Goal: Book appointment/travel/reservation

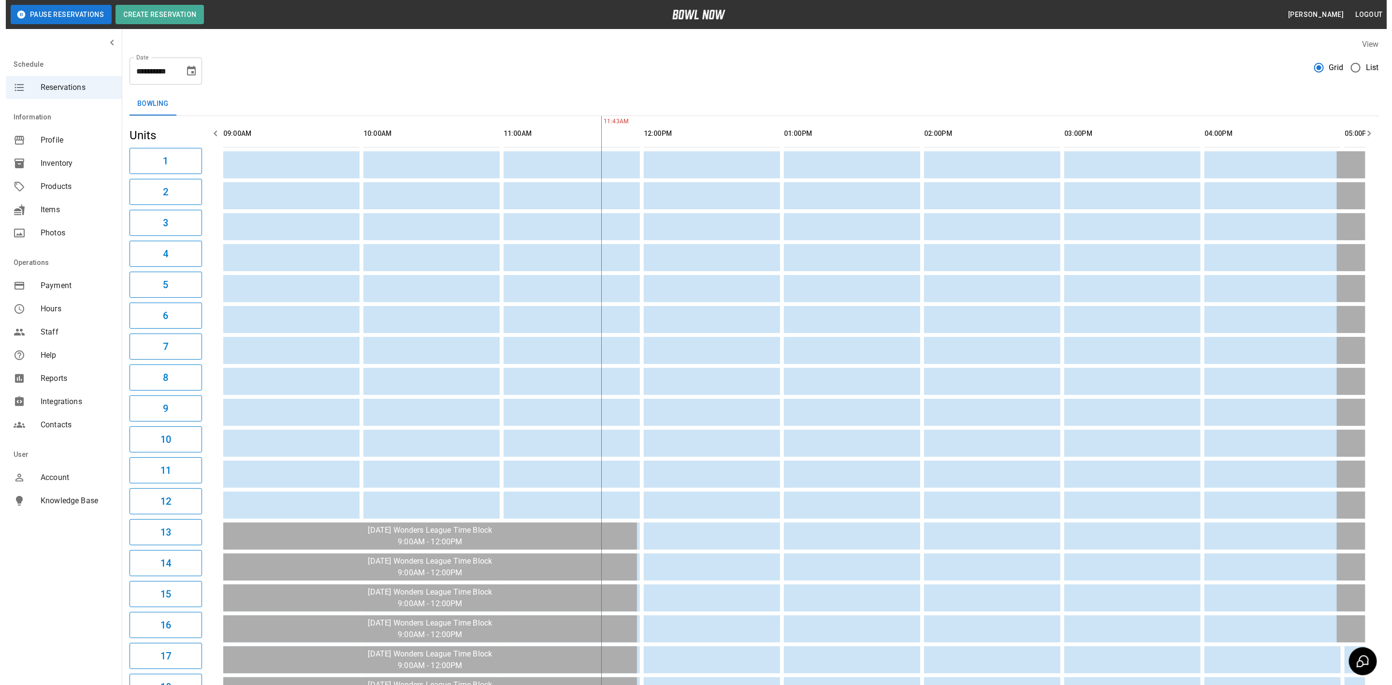
scroll to position [0, 280]
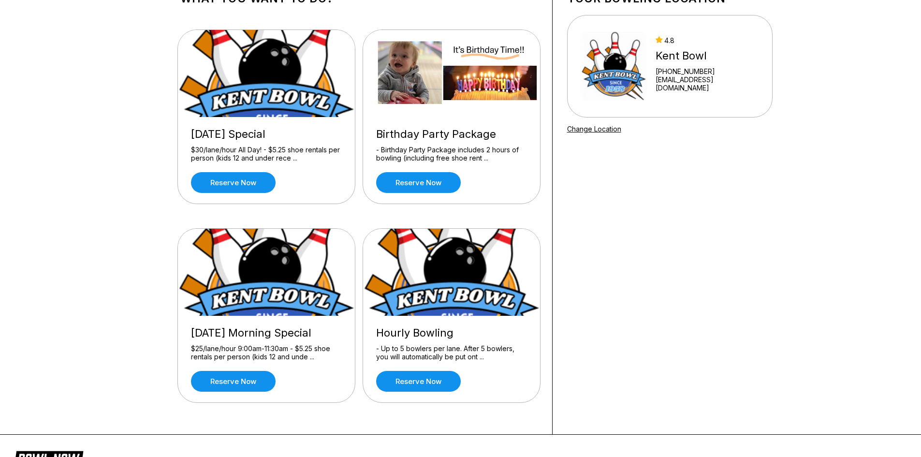
scroll to position [97, 0]
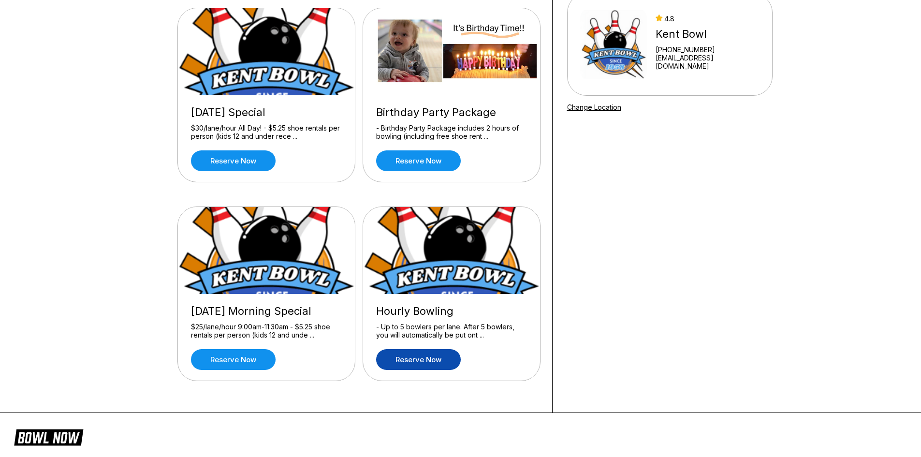
click at [420, 358] on link "Reserve now" at bounding box center [418, 359] width 85 height 21
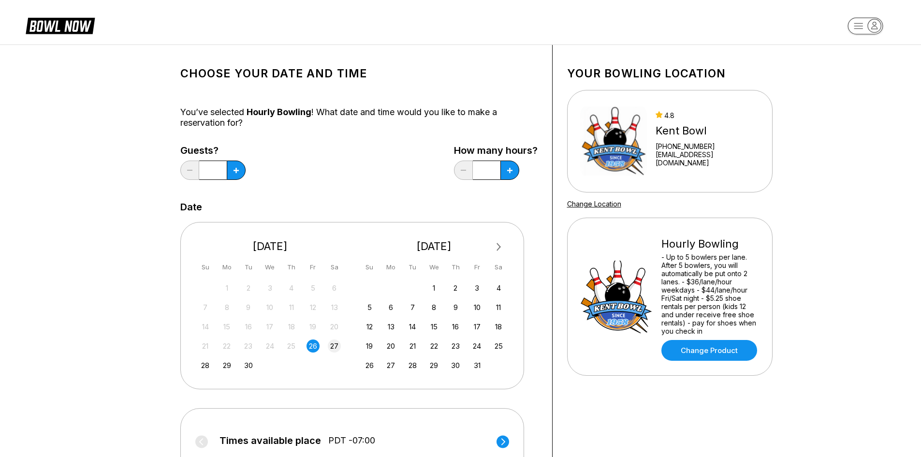
click at [332, 343] on div "27" at bounding box center [334, 345] width 13 height 13
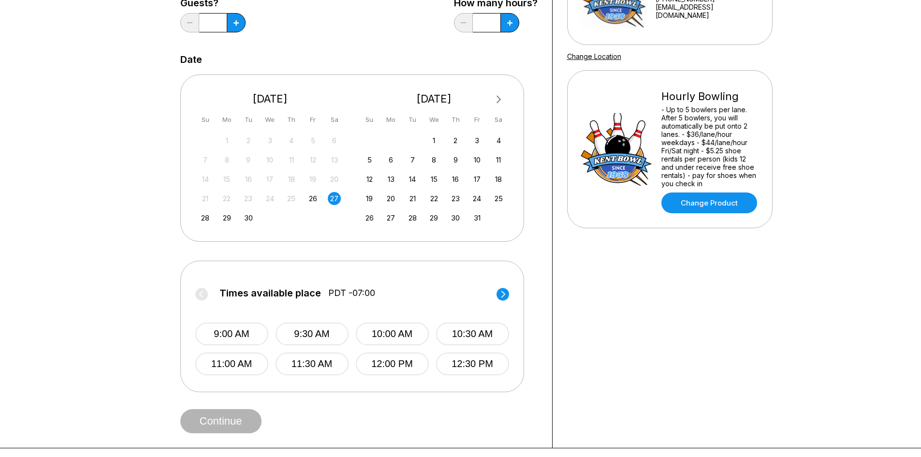
scroll to position [193, 0]
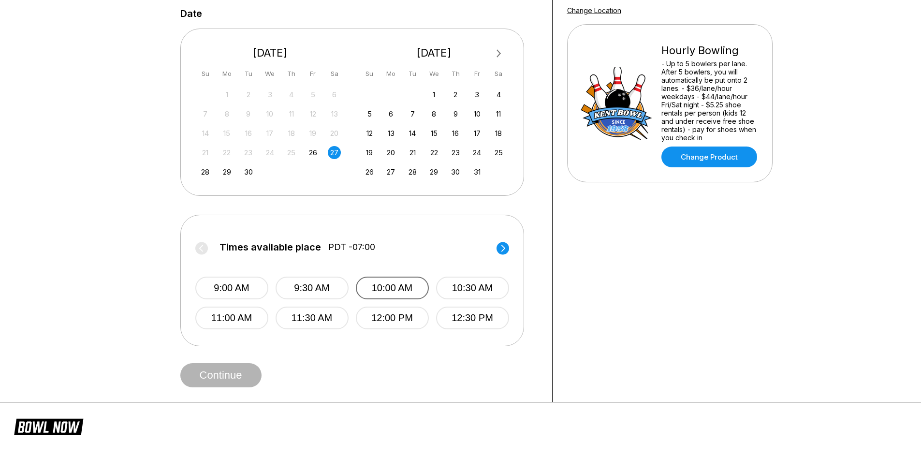
click at [412, 288] on button "10:00 AM" at bounding box center [392, 287] width 73 height 23
click at [232, 367] on button "Continue" at bounding box center [220, 375] width 81 height 24
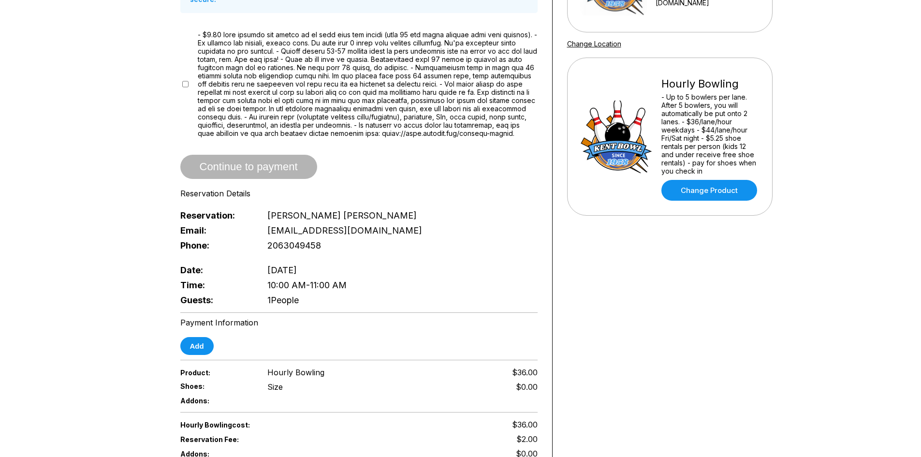
scroll to position [193, 0]
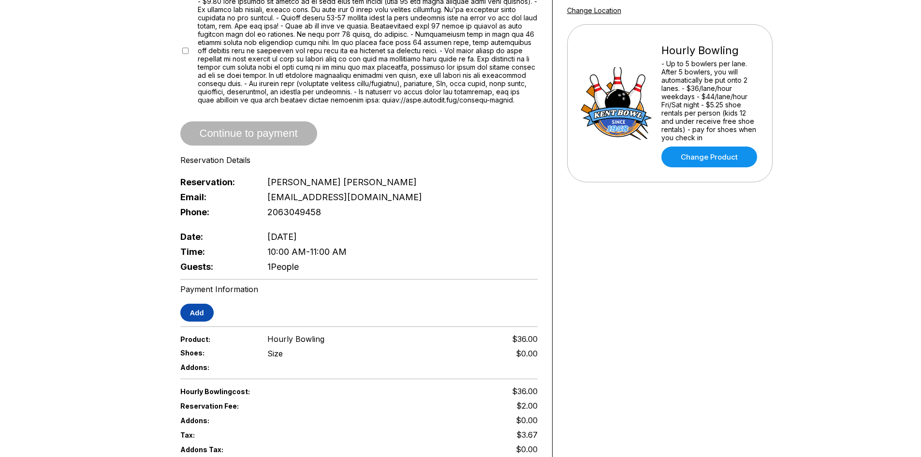
click at [204, 312] on button "Add" at bounding box center [196, 313] width 33 height 18
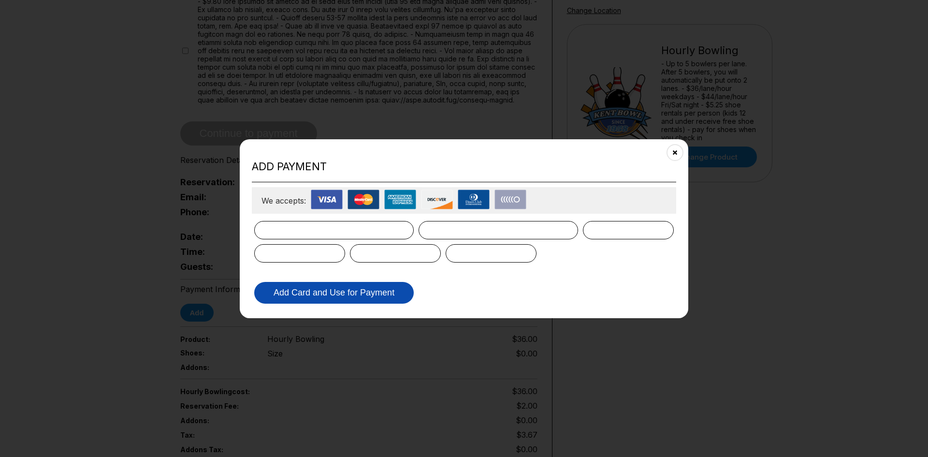
click at [324, 287] on button "Add Card and Use for Payment" at bounding box center [334, 293] width 160 height 22
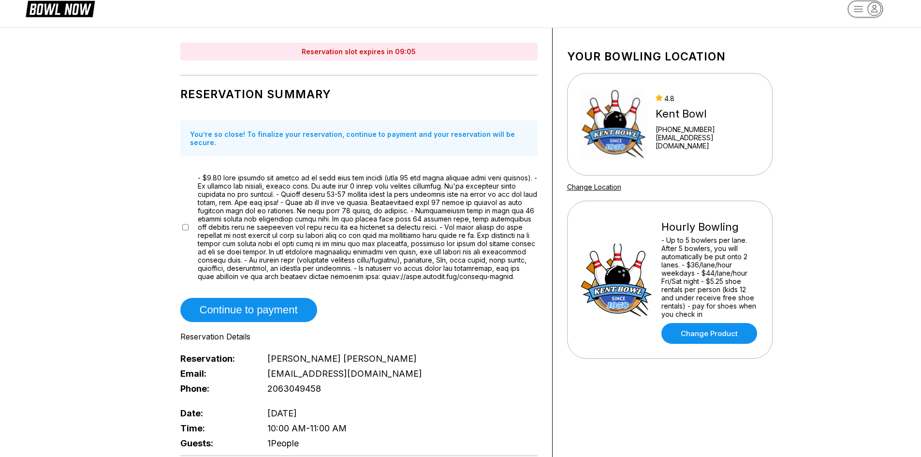
scroll to position [0, 0]
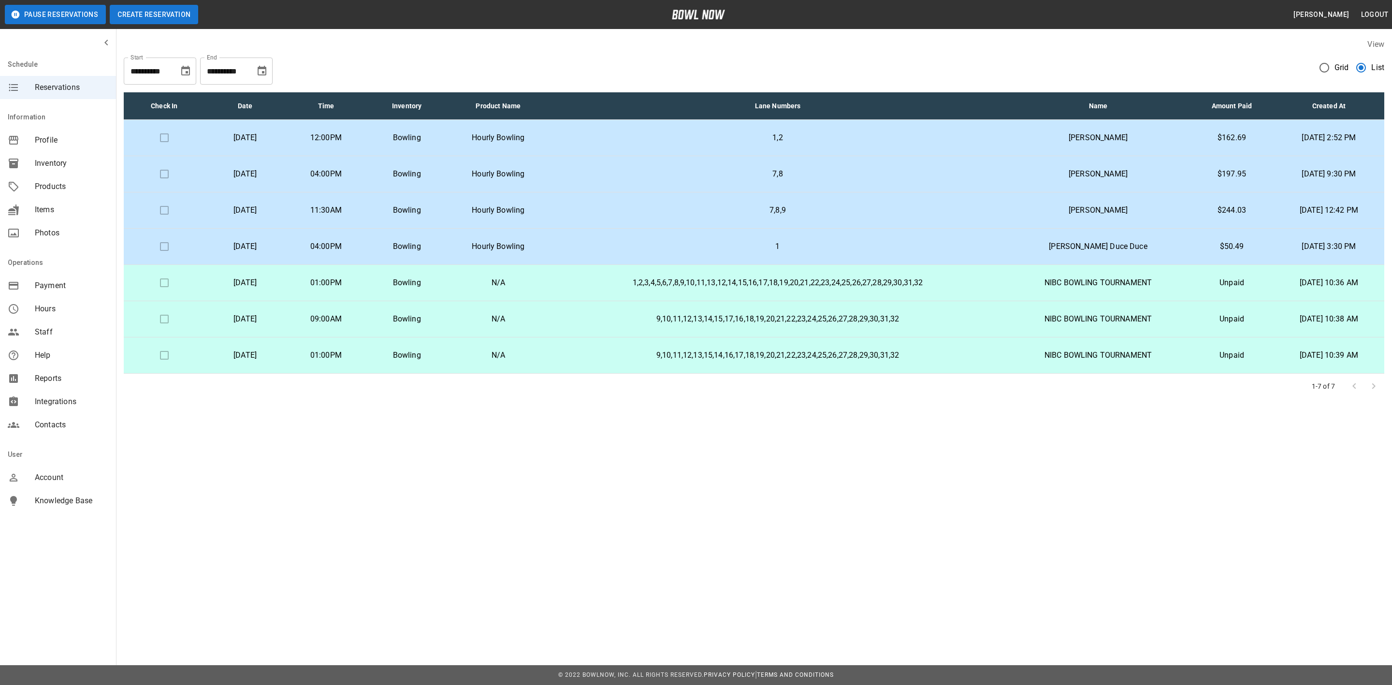
click at [173, 13] on button "Create Reservation" at bounding box center [154, 14] width 88 height 19
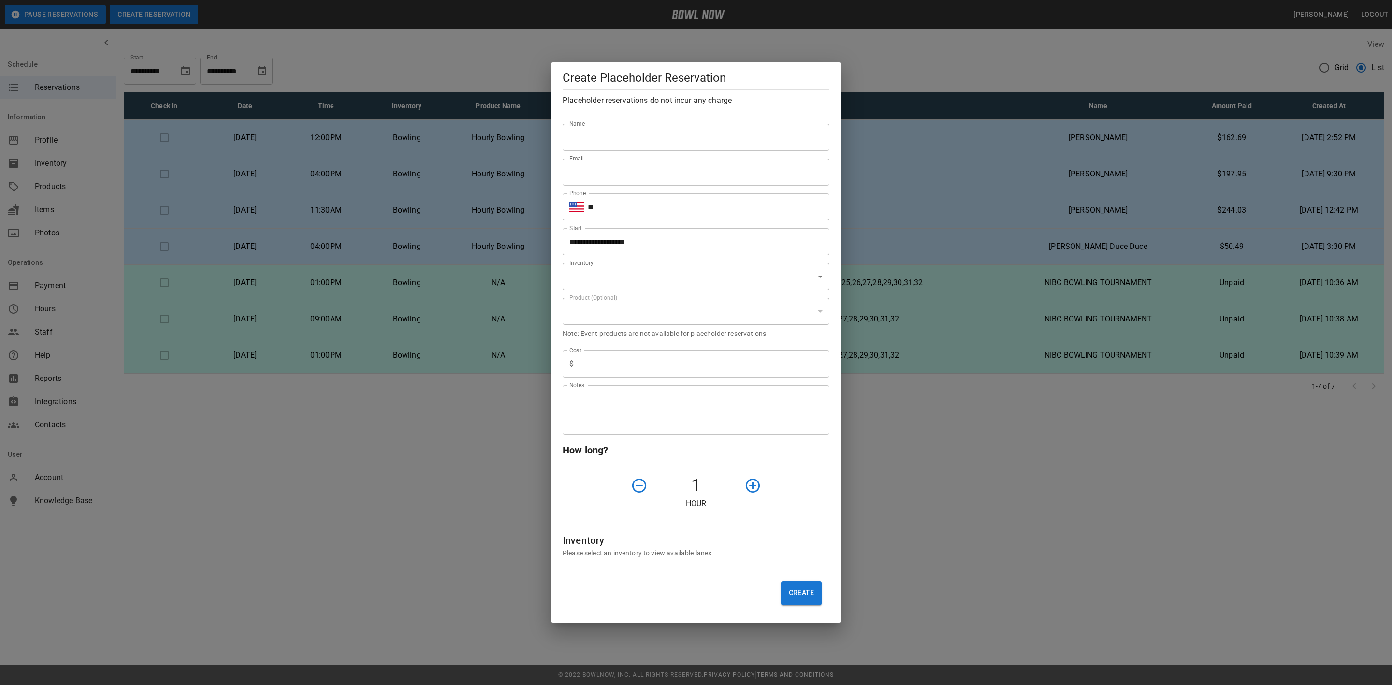
type input "**********"
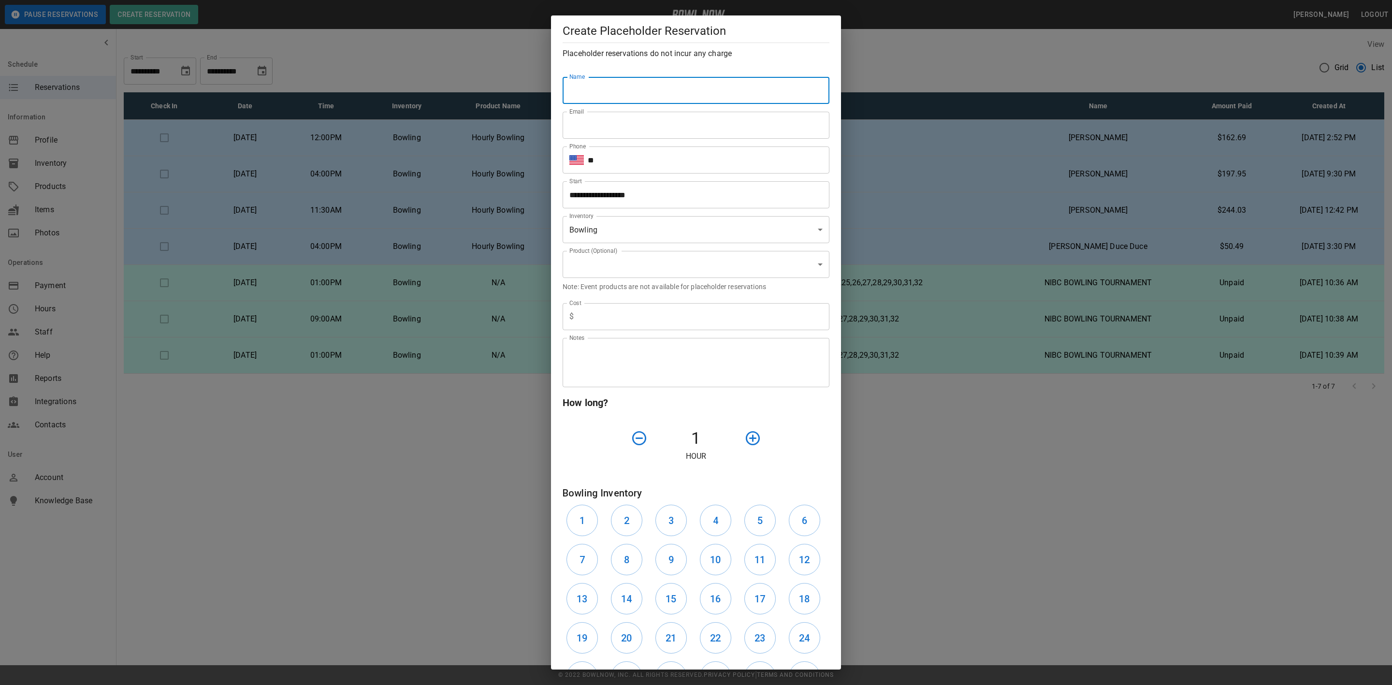
click at [596, 86] on input "Name" at bounding box center [696, 90] width 267 height 27
type input "**********"
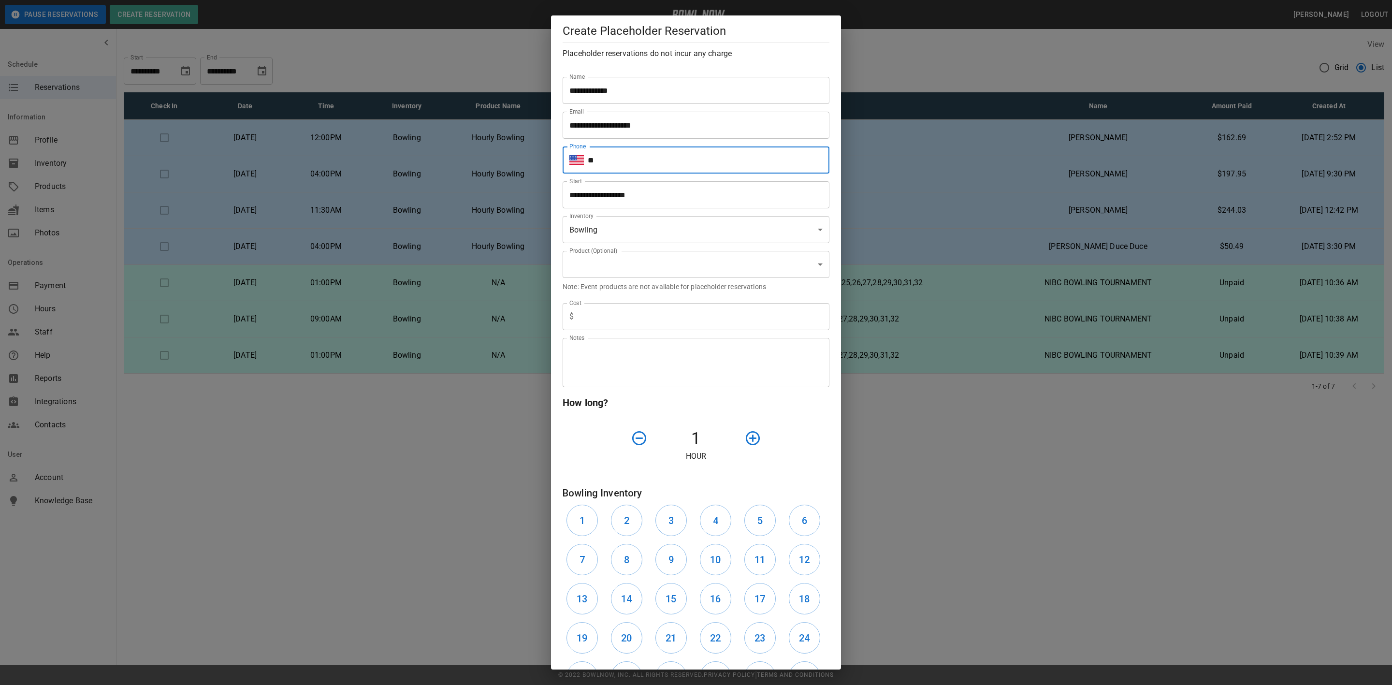
click at [579, 196] on input "**********" at bounding box center [693, 194] width 260 height 27
